Goal: Information Seeking & Learning: Learn about a topic

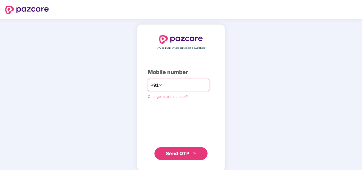
type input "**********"
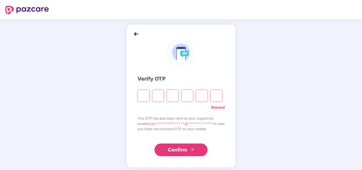
type input "*"
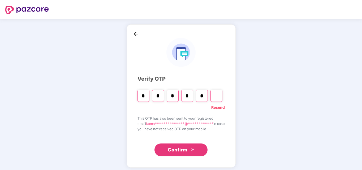
type input "*"
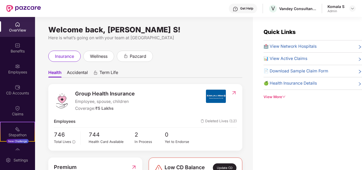
click at [79, 74] on span "Accidental" at bounding box center [77, 74] width 21 height 8
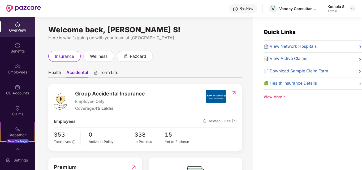
click at [53, 74] on span "Health" at bounding box center [54, 74] width 13 height 8
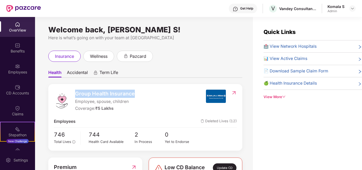
drag, startPoint x: 75, startPoint y: 94, endPoint x: 138, endPoint y: 98, distance: 62.8
click at [138, 98] on div "Group Health Insurance Employee, spouse, children Coverage: ₹5 Lakhs" at bounding box center [130, 101] width 152 height 22
copy span "Group Health Insurance"
click at [79, 74] on span "Accidental" at bounding box center [77, 74] width 21 height 8
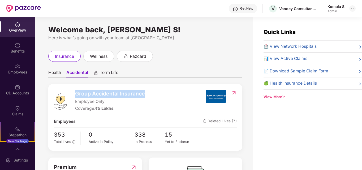
drag, startPoint x: 76, startPoint y: 93, endPoint x: 152, endPoint y: 96, distance: 76.8
click at [152, 96] on div "Group Accidental Insurance Employee Only Coverage: ₹5 Lakhs" at bounding box center [130, 101] width 152 height 22
copy span "Group Accidental Insurance"
click at [184, 42] on div "Welcome back, [PERSON_NAME] S! Here is what’s going on with your team at Pazcar…" at bounding box center [144, 97] width 218 height 160
click at [112, 73] on span "Term Life" at bounding box center [109, 74] width 19 height 8
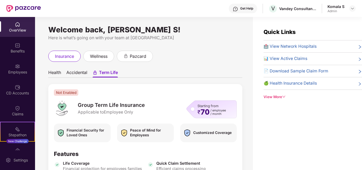
click at [57, 73] on span "Health" at bounding box center [54, 74] width 13 height 8
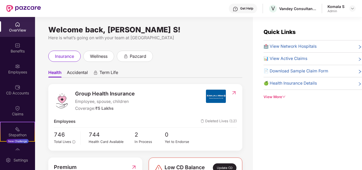
click at [236, 92] on img at bounding box center [234, 92] width 6 height 5
